Goal: Find specific page/section: Find specific page/section

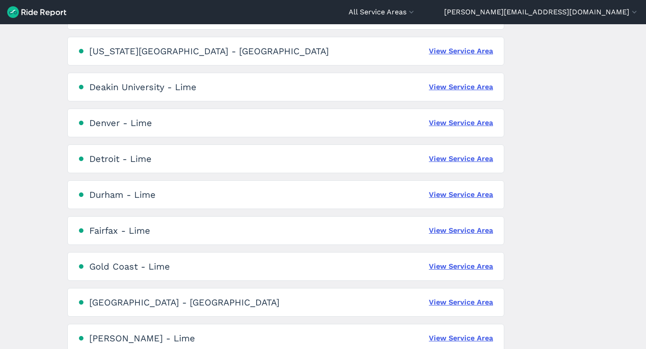
scroll to position [601, 0]
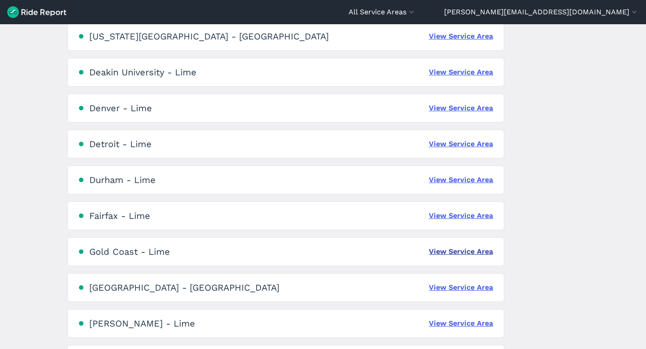
click at [463, 255] on link "View Service Area" at bounding box center [461, 251] width 64 height 11
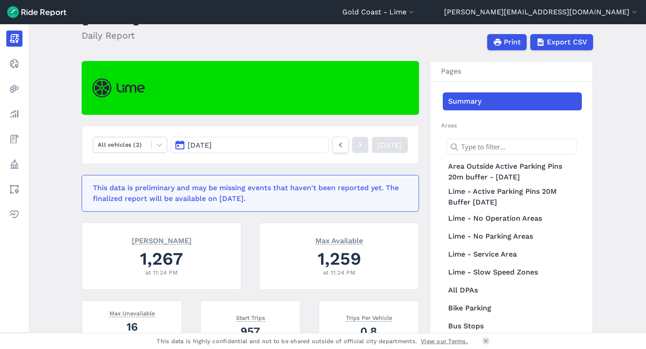
scroll to position [45, 0]
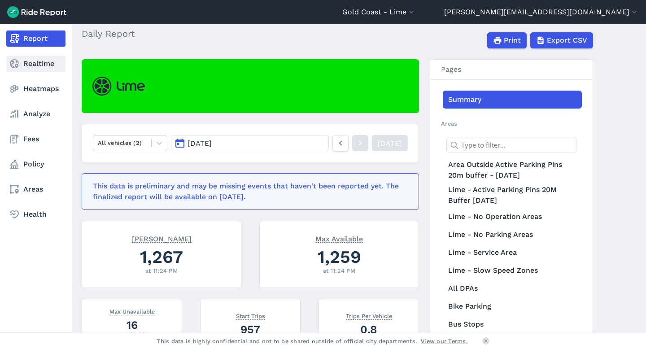
click at [15, 67] on icon at bounding box center [14, 63] width 11 height 11
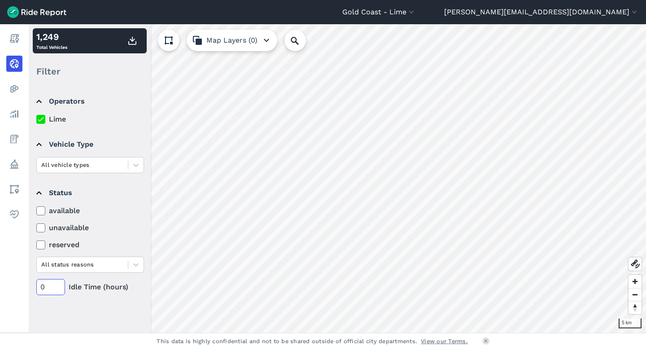
click at [42, 286] on input "0" at bounding box center [50, 287] width 29 height 16
click at [55, 286] on input "480" at bounding box center [50, 287] width 29 height 16
type input "48"
